Goal: Transaction & Acquisition: Purchase product/service

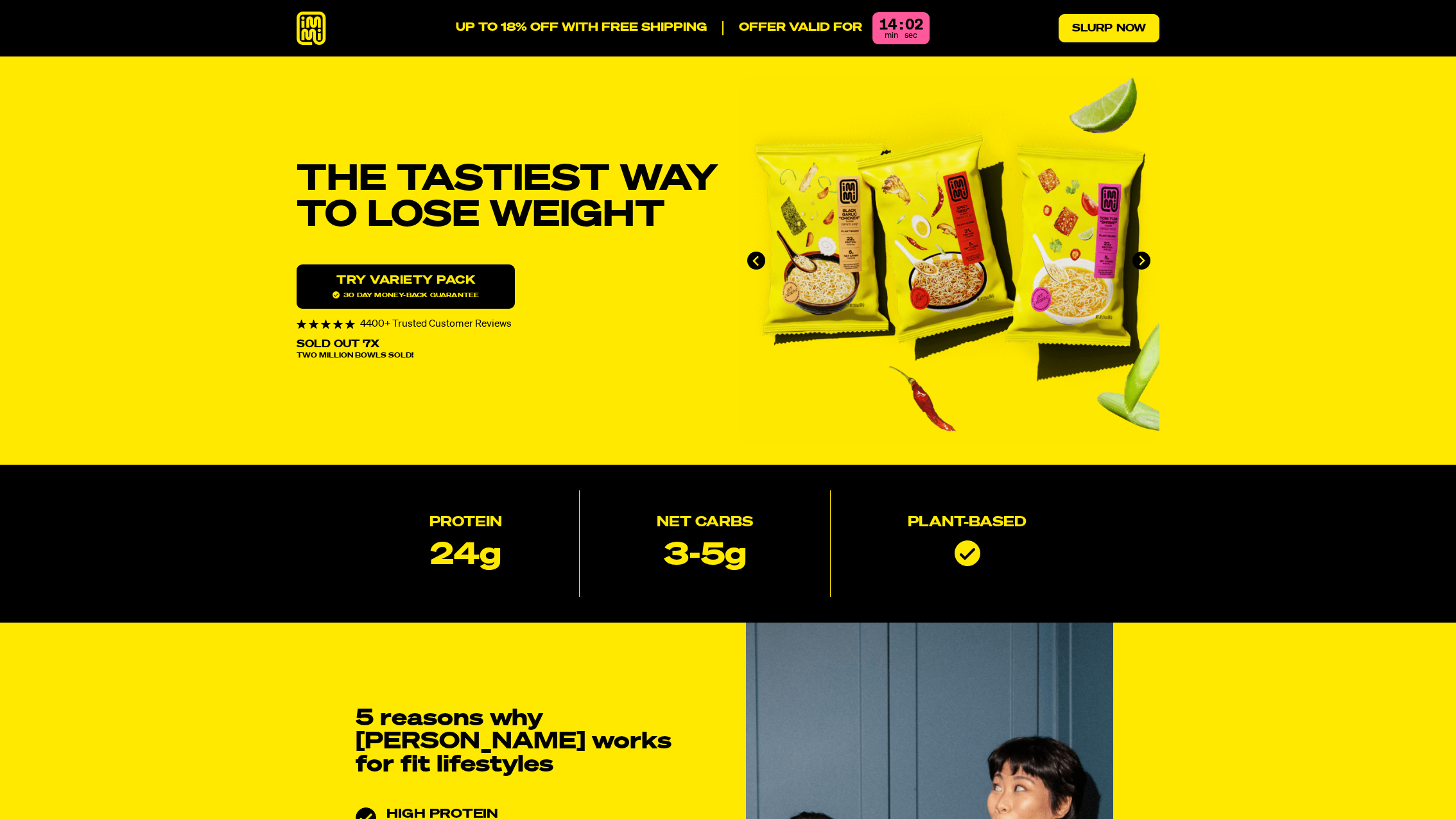
click at [1083, 30] on link "Slurp Now" at bounding box center [1108, 28] width 101 height 28
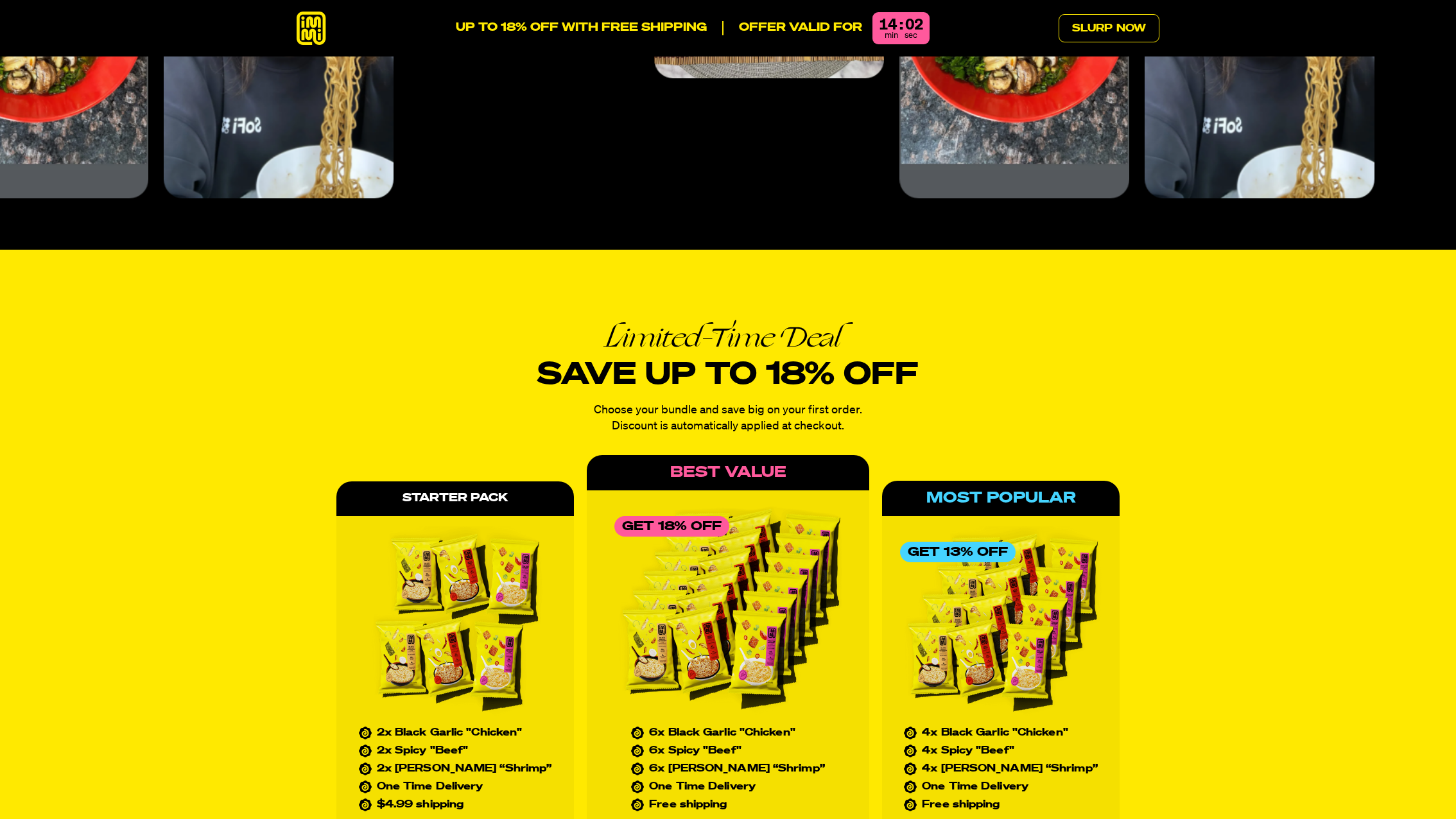
scroll to position [5854, 0]
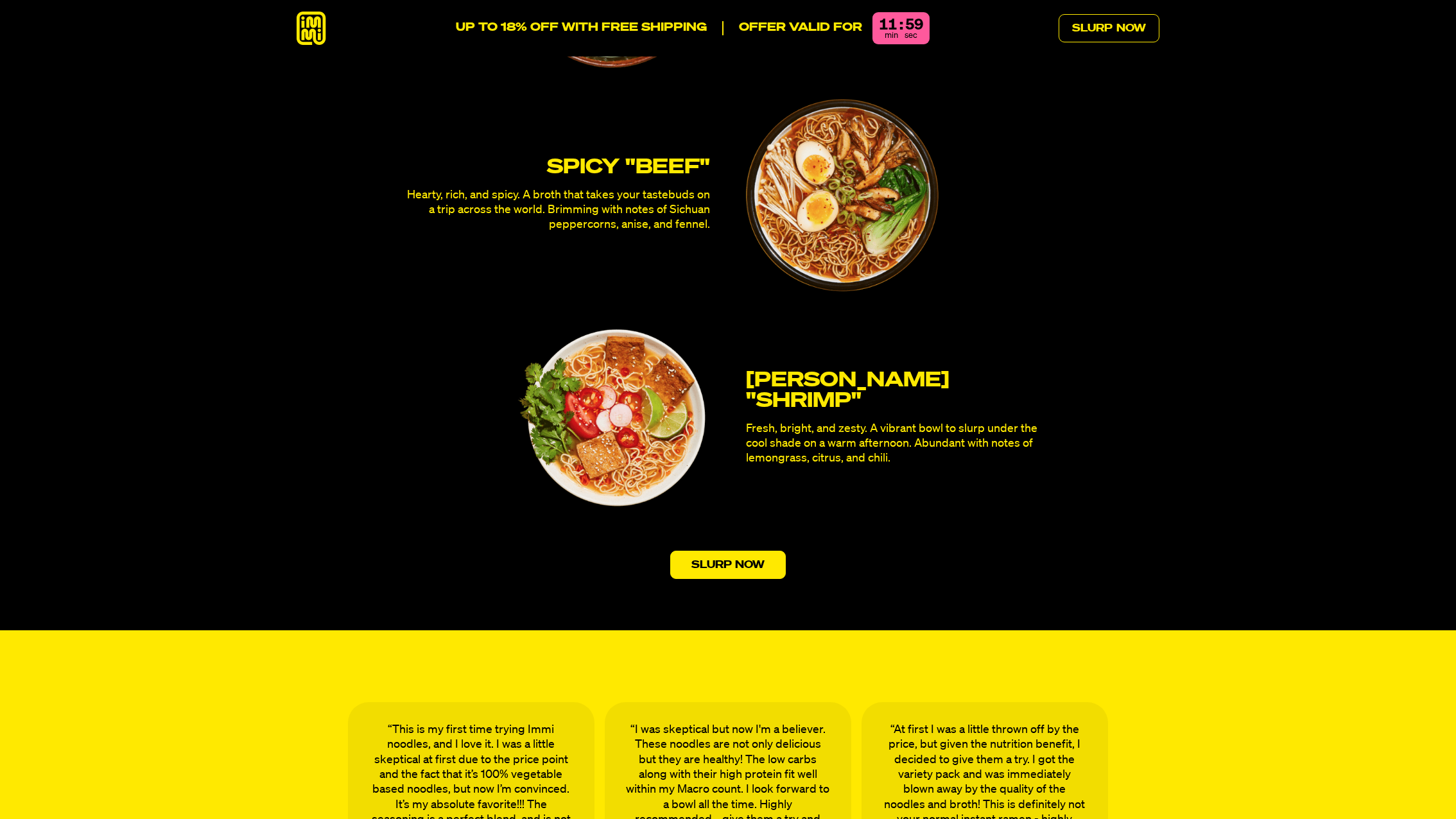
scroll to position [3747, 0]
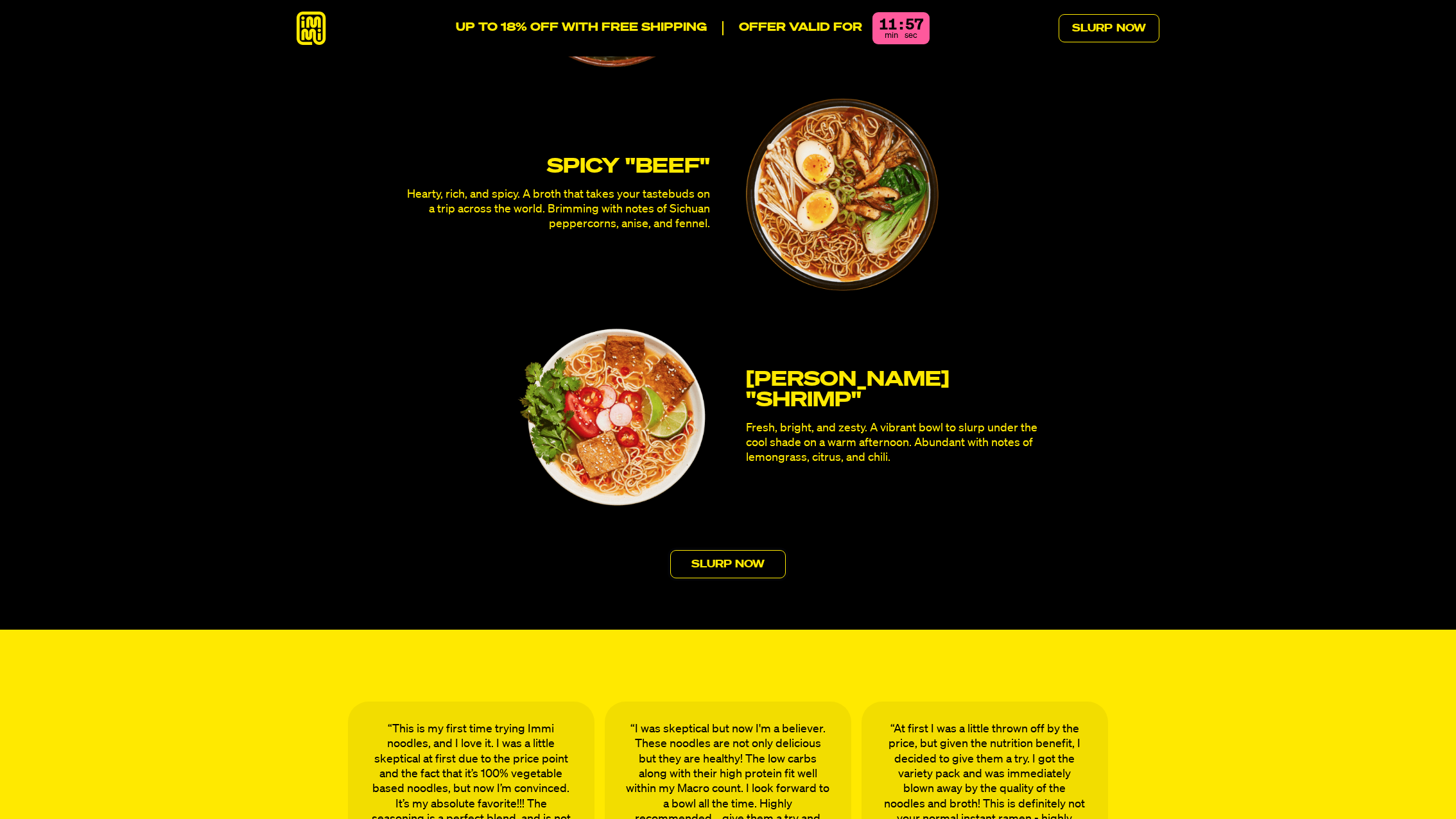
click at [769, 550] on link "Slurp Now" at bounding box center [728, 564] width 116 height 28
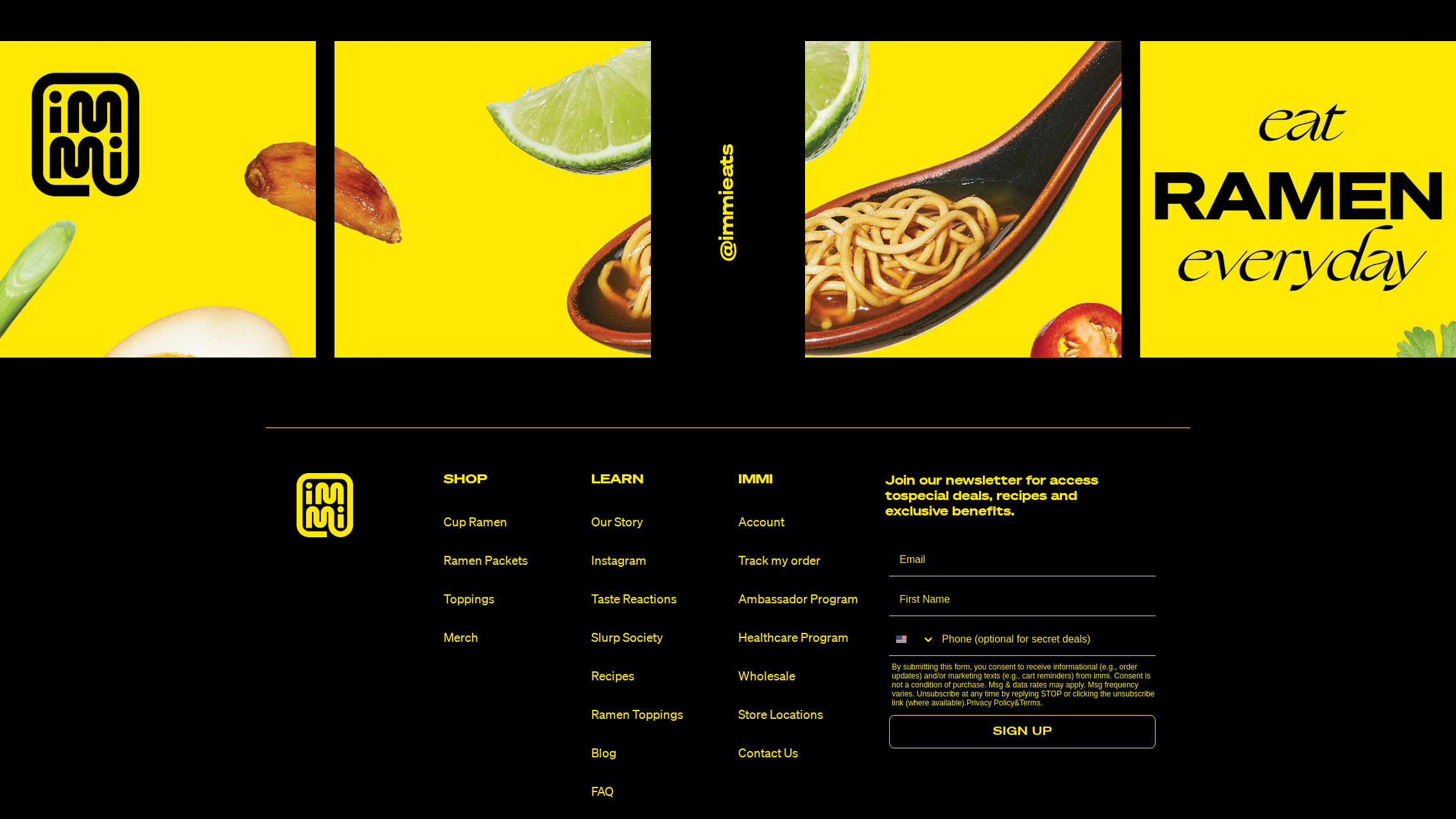
scroll to position [7717, 0]
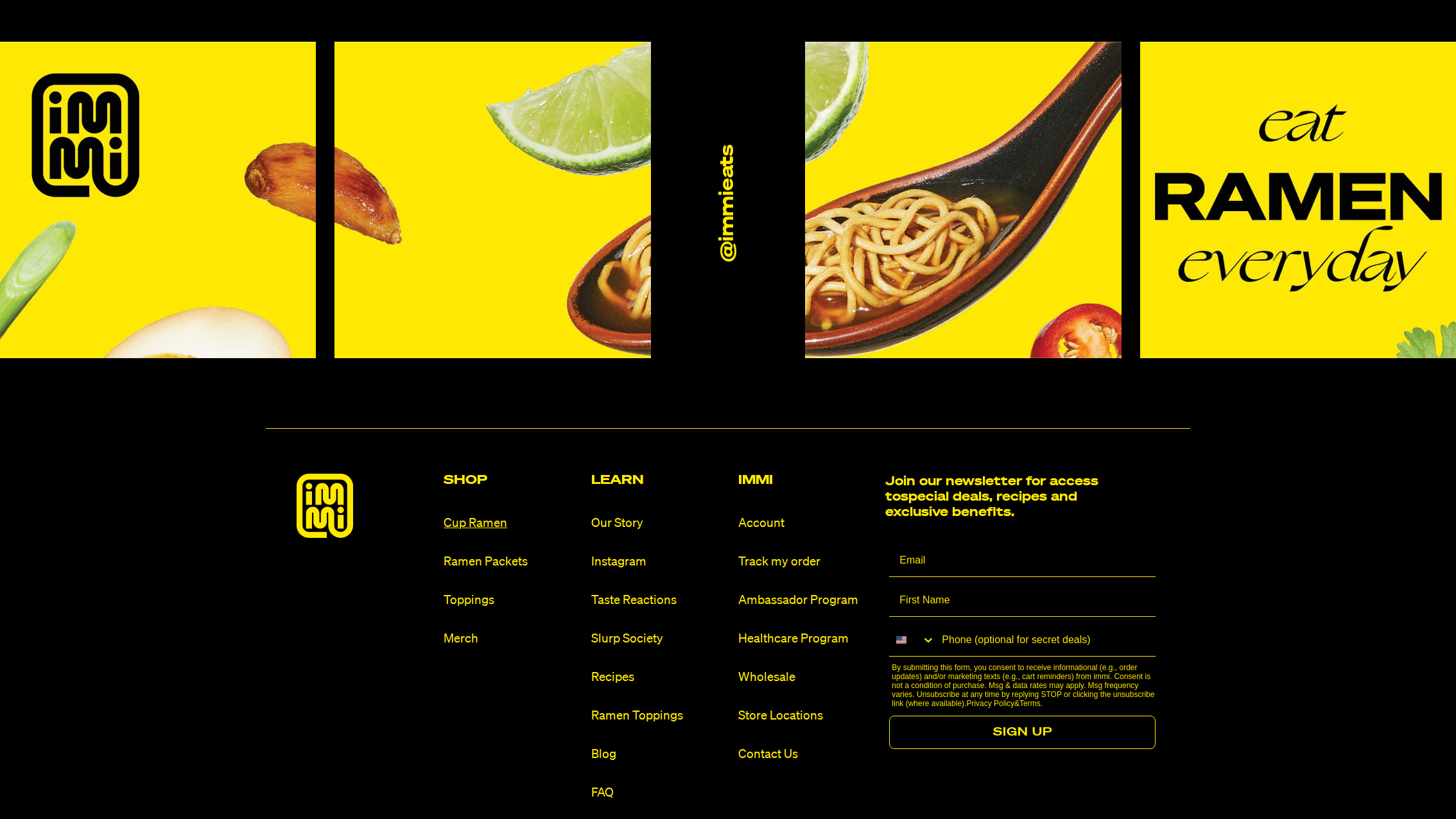
click at [494, 515] on link "Cup Ramen" at bounding box center [511, 524] width 136 height 17
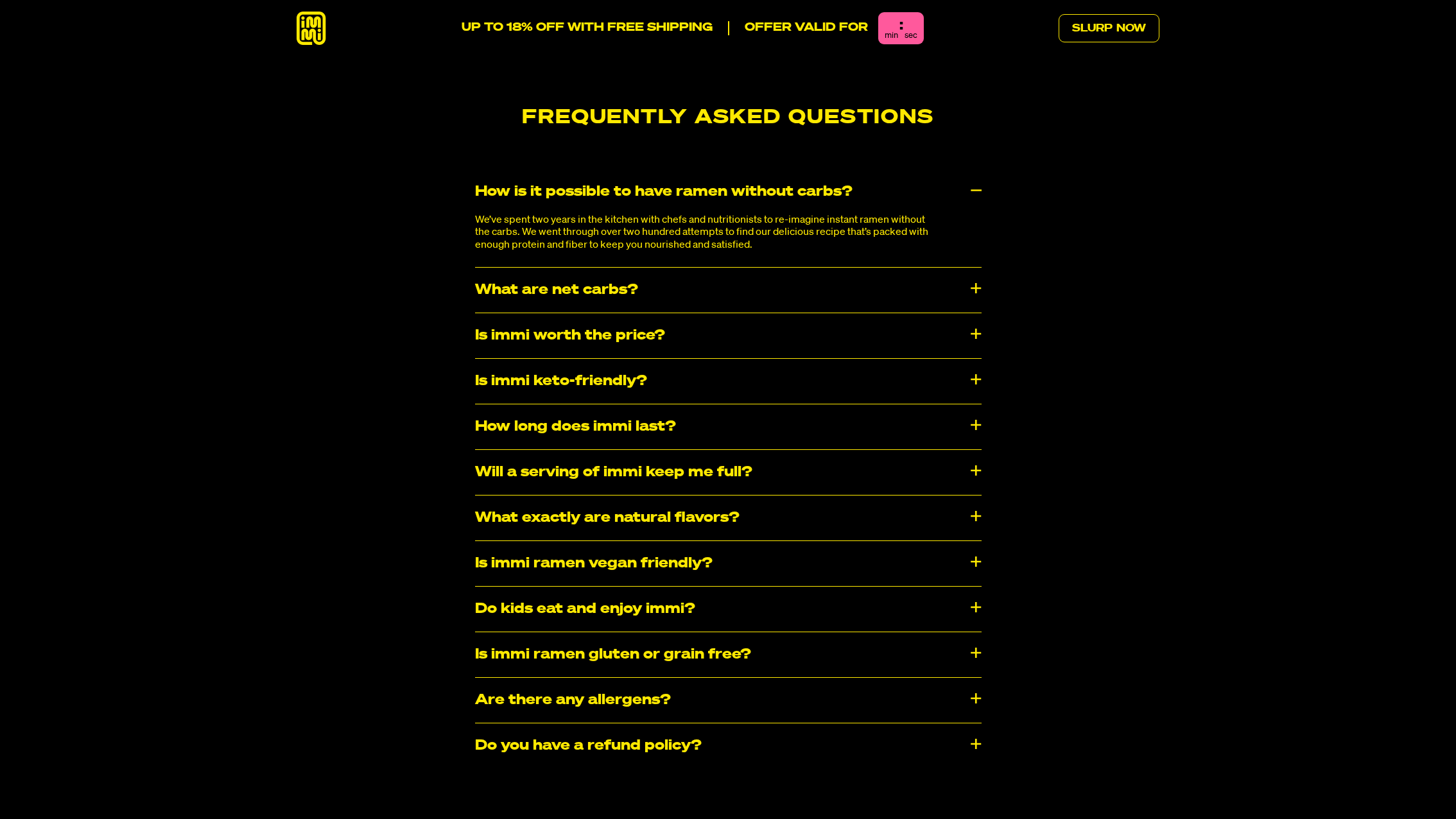
scroll to position [7717, 0]
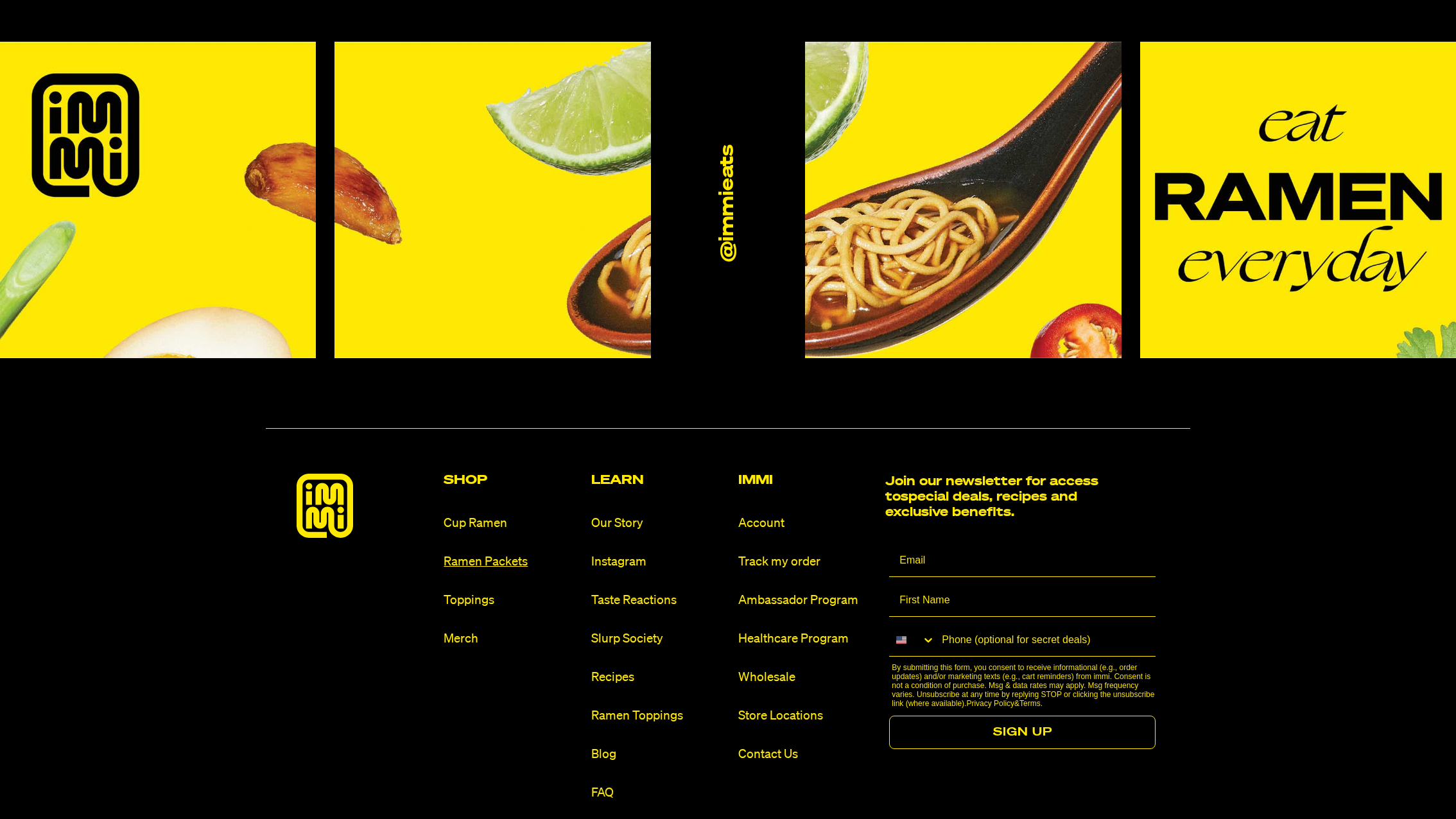
click at [494, 553] on link "Ramen Packets" at bounding box center [511, 562] width 136 height 17
